Goal: Task Accomplishment & Management: Complete application form

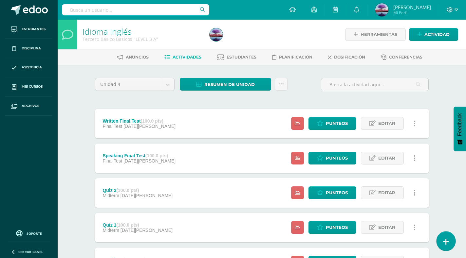
click at [446, 241] on icon at bounding box center [446, 242] width 6 height 8
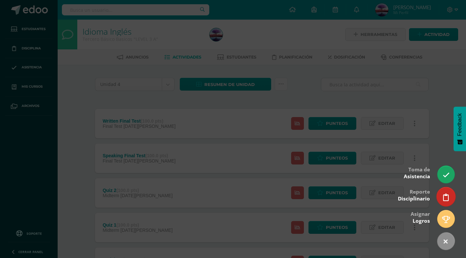
click at [449, 192] on link at bounding box center [446, 196] width 19 height 19
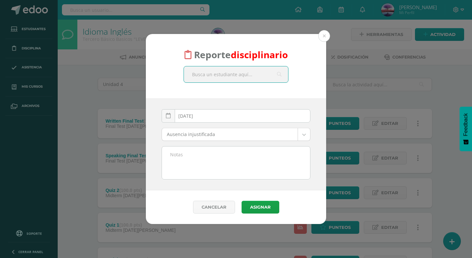
click at [227, 74] on input "text" at bounding box center [236, 75] width 104 height 16
type input "andre"
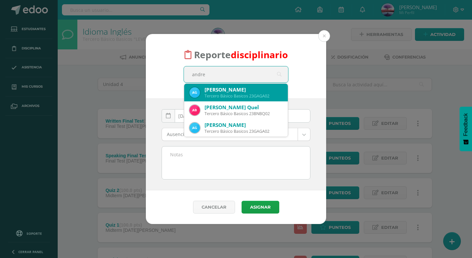
click at [242, 90] on div "[PERSON_NAME]" at bounding box center [243, 89] width 78 height 7
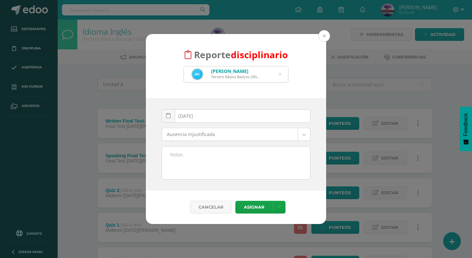
click at [326, 37] on button at bounding box center [324, 36] width 12 height 12
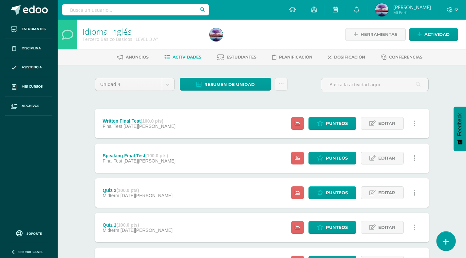
click at [453, 241] on link at bounding box center [446, 241] width 19 height 19
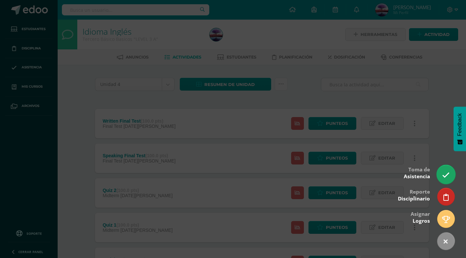
click at [447, 177] on icon at bounding box center [446, 176] width 8 height 8
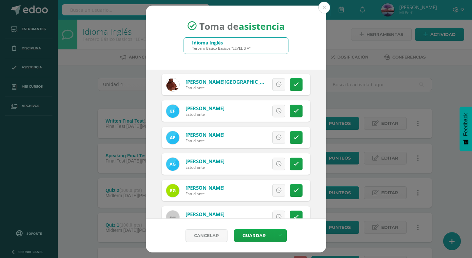
scroll to position [131, 0]
click at [326, 5] on button at bounding box center [324, 8] width 12 height 12
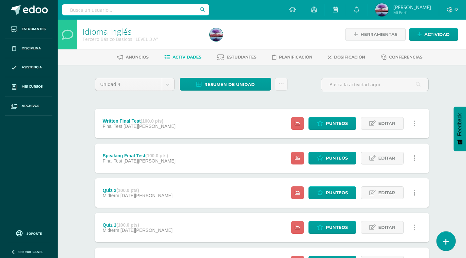
click at [448, 240] on icon at bounding box center [446, 242] width 6 height 8
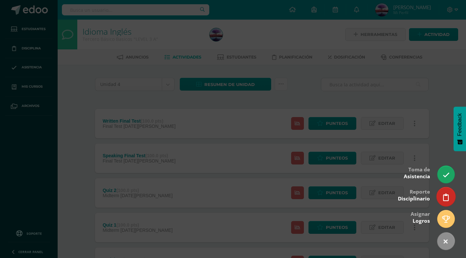
click at [443, 196] on icon at bounding box center [446, 198] width 6 height 8
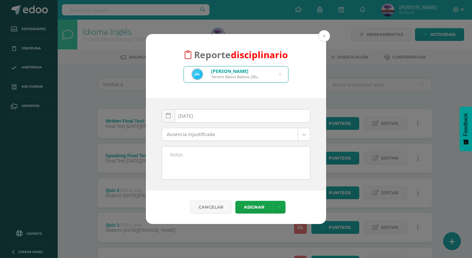
click at [226, 134] on body "Reporte disciplinario [PERSON_NAME] Tercero Básico Basicos 23GAGA02 [PERSON_NAM…" at bounding box center [236, 246] width 472 height 492
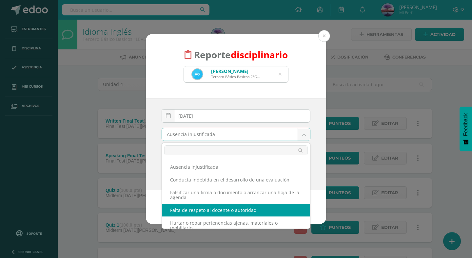
select select "54"
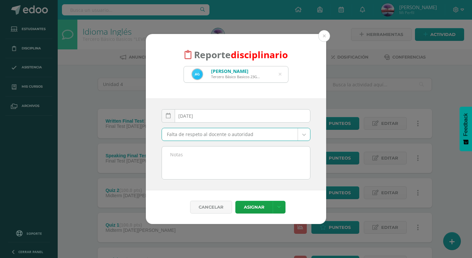
click at [204, 160] on textarea at bounding box center [236, 163] width 148 height 33
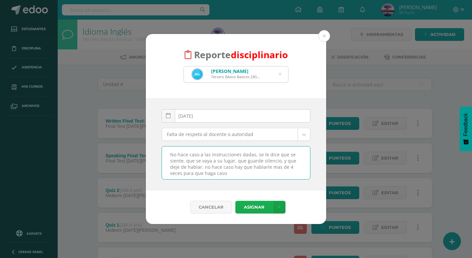
type textarea "No hace caso a las instrucciones dadas, se le dice que se siente, que se vaya a…"
click at [259, 210] on button "Asignar" at bounding box center [253, 207] width 37 height 13
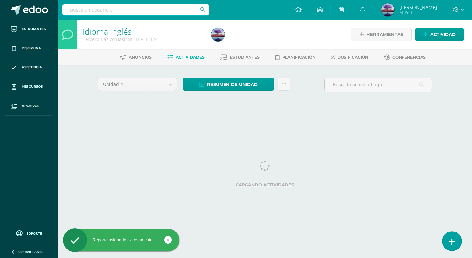
click at [452, 243] on icon at bounding box center [452, 242] width 6 height 8
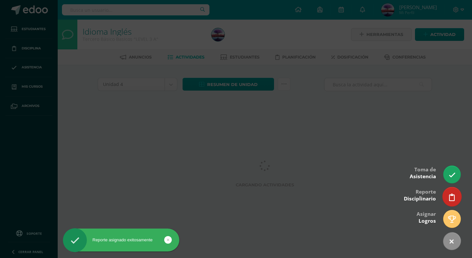
click at [452, 198] on icon at bounding box center [452, 198] width 6 height 8
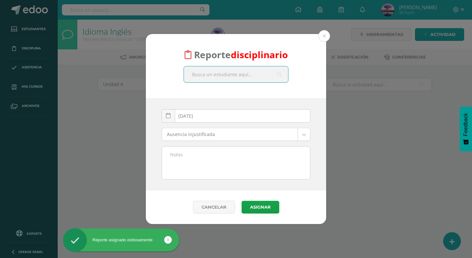
click at [229, 72] on input "text" at bounding box center [236, 75] width 104 height 16
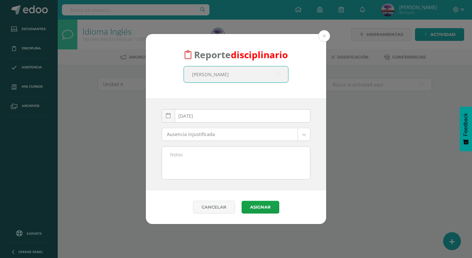
type input "andre garcia"
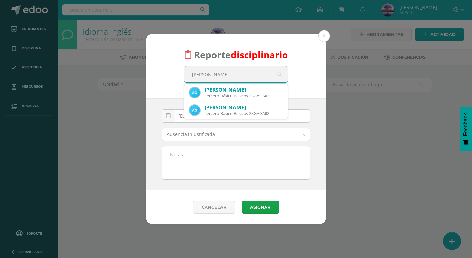
click at [233, 92] on div "[PERSON_NAME]" at bounding box center [243, 89] width 78 height 7
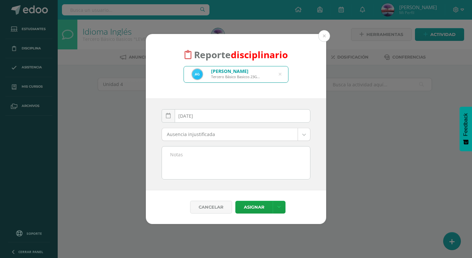
click at [204, 122] on body "Reporte disciplinario Andre Alessandro Garcia Avalos Tercero Básico Basicos 23G…" at bounding box center [236, 61] width 472 height 122
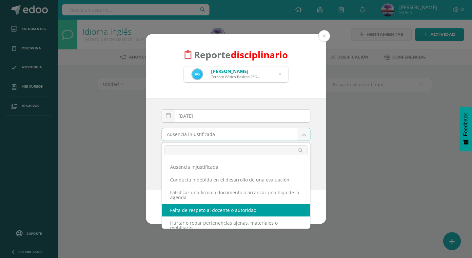
select select "54"
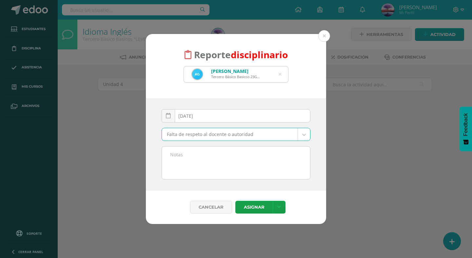
click at [207, 164] on textarea at bounding box center [236, 163] width 148 height 33
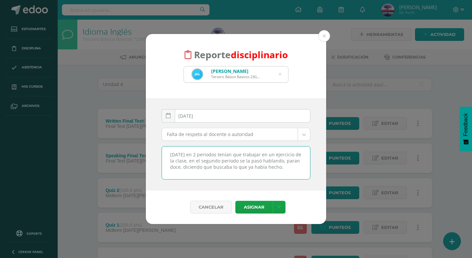
click at [179, 166] on textarea "Hoy en 2 periodos tenían que trabajar en un ejercicio de la clase, en el segund…" at bounding box center [236, 163] width 148 height 33
click at [171, 169] on textarea "Hoy en 2 periodos tenían que trabajar en un ejercicio de la clase, en el segund…" at bounding box center [236, 163] width 148 height 33
click at [299, 170] on textarea "Hoy en 2 periodos tenían que trabajar en un ejercicio de la clase, en el segund…" at bounding box center [236, 163] width 148 height 33
click at [299, 165] on textarea "Hoy en 2 periodos tenían que trabajar en un ejercicio de la clase, en el segund…" at bounding box center [236, 163] width 148 height 33
type textarea "Hoy en 2 periodos tenían que trabajar en un ejercicio de la clase, en el segund…"
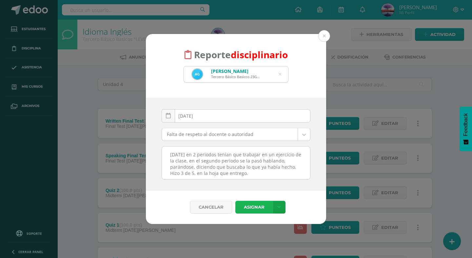
click at [265, 208] on button "Asignar" at bounding box center [253, 207] width 37 height 13
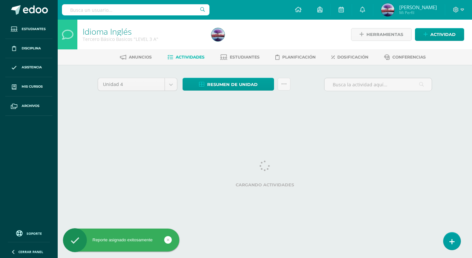
click at [455, 238] on link at bounding box center [451, 241] width 17 height 17
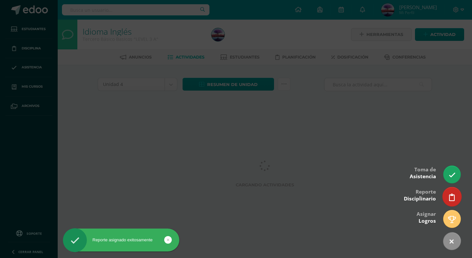
click at [447, 196] on link at bounding box center [451, 196] width 19 height 19
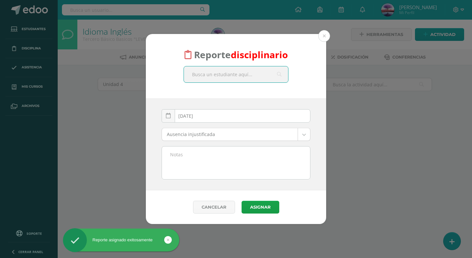
click at [232, 71] on input "text" at bounding box center [236, 75] width 104 height 16
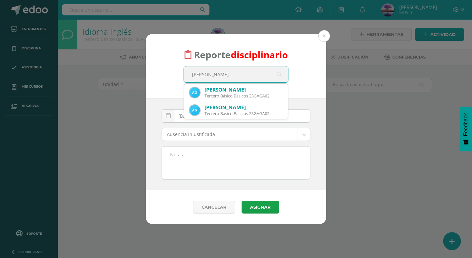
type input "andre garci"
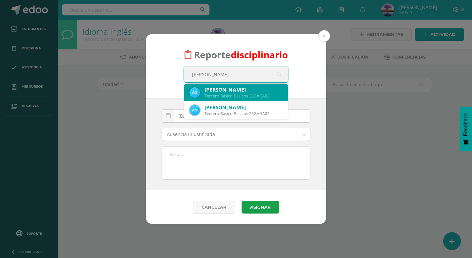
click at [249, 89] on div "[PERSON_NAME]" at bounding box center [243, 89] width 78 height 7
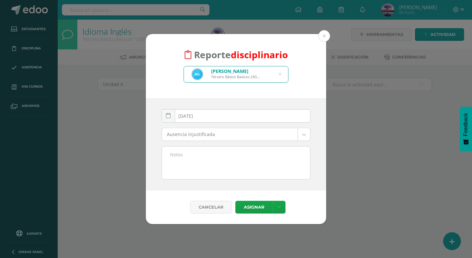
click at [239, 122] on body "Reporte disciplinario Andre Alessandro Garcia Avalos Tercero Básico Basicos 23G…" at bounding box center [236, 61] width 472 height 122
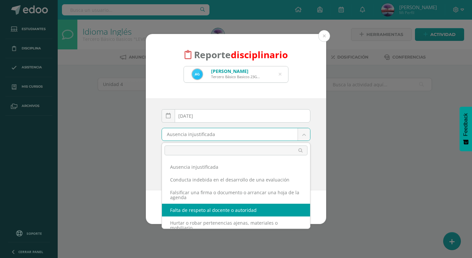
drag, startPoint x: 237, startPoint y: 209, endPoint x: 232, endPoint y: 201, distance: 9.3
select select "54"
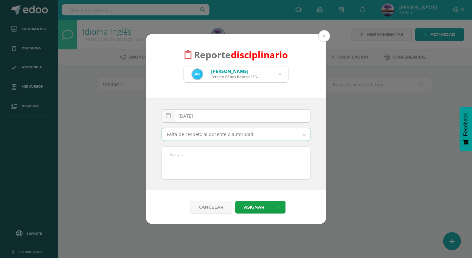
click at [217, 160] on textarea at bounding box center [236, 163] width 148 height 33
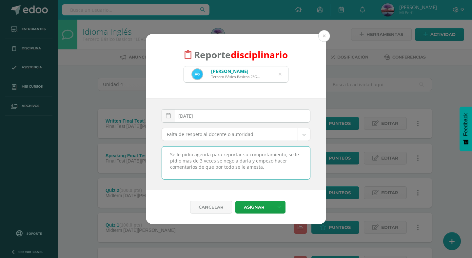
click at [249, 168] on textarea "Se le pidio agenda para reportar su comportamiento, se le pidio mas de 3 veces …" at bounding box center [236, 163] width 148 height 33
click at [253, 166] on textarea "Se le pidio agenda para reportar su comportamiento, se le pidio mas de 3 veces …" at bounding box center [236, 163] width 148 height 33
click at [272, 168] on textarea "Se le pidió agenda para reportar su comportamiento, se le pidió mas de 3 veces …" at bounding box center [236, 163] width 148 height 33
type textarea "Se le pidió agenda para reportar su comportamiento, se le pidió mas de 3 veces …"
click at [264, 210] on button "Asignar" at bounding box center [253, 207] width 37 height 13
